Goal: Register for event/course

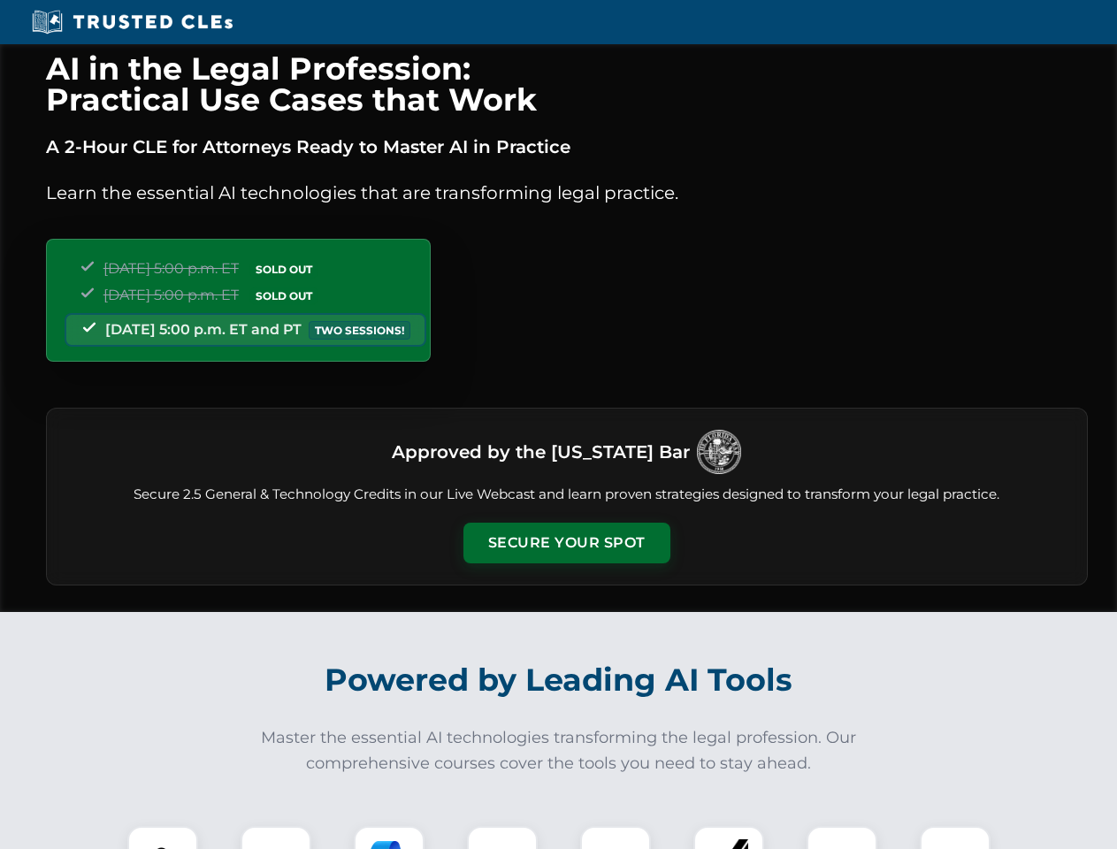
click at [566, 543] on button "Secure Your Spot" at bounding box center [566, 543] width 207 height 41
click at [163, 837] on img at bounding box center [162, 861] width 51 height 51
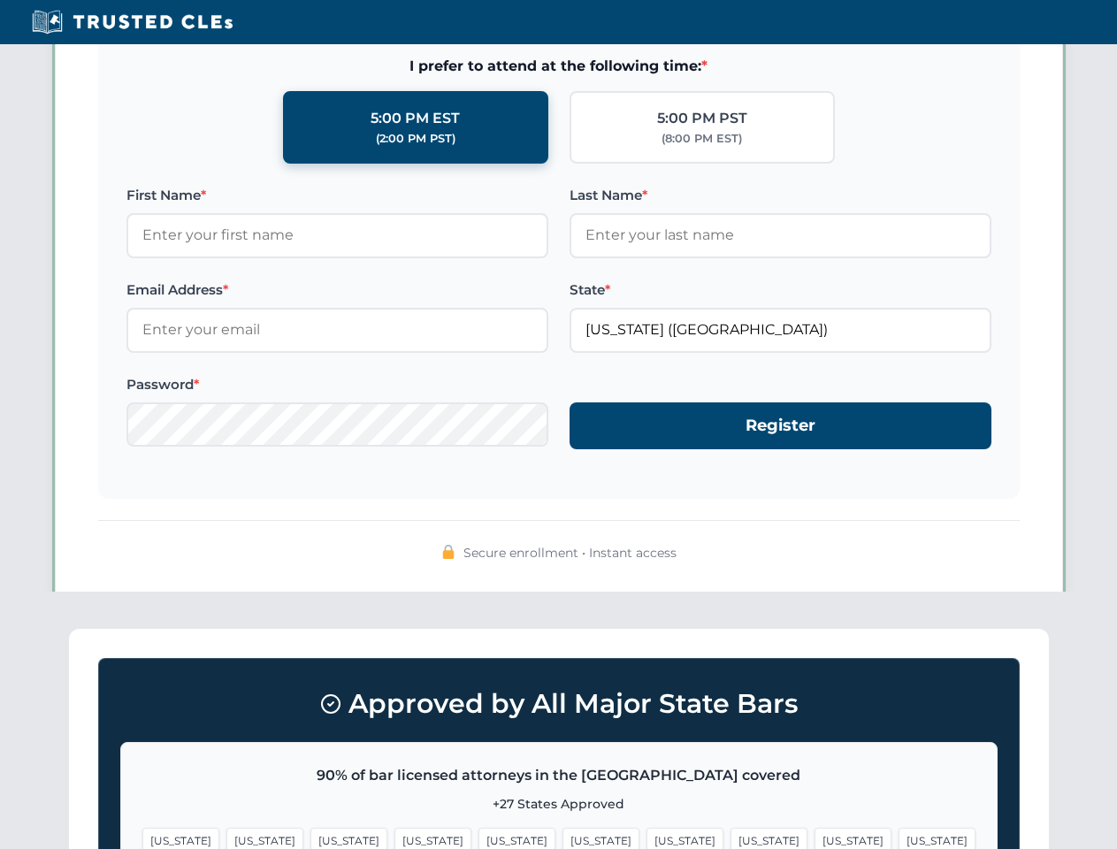
click at [646, 837] on span "[US_STATE]" at bounding box center [684, 841] width 77 height 26
click at [814, 837] on span "[US_STATE]" at bounding box center [852, 841] width 77 height 26
